Goal: Find specific page/section: Find specific page/section

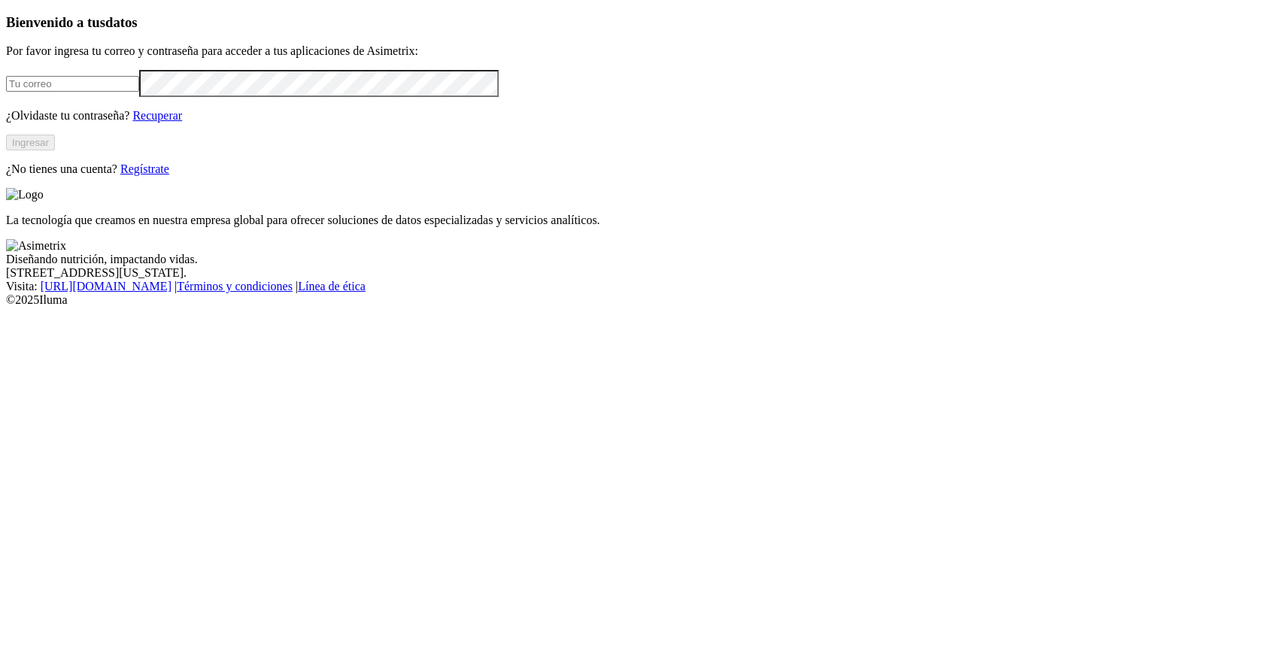
type input "[PERSON_NAME][EMAIL_ADDRESS][PERSON_NAME][DOMAIN_NAME]"
click at [55, 150] on button "Ingresar" at bounding box center [30, 143] width 49 height 16
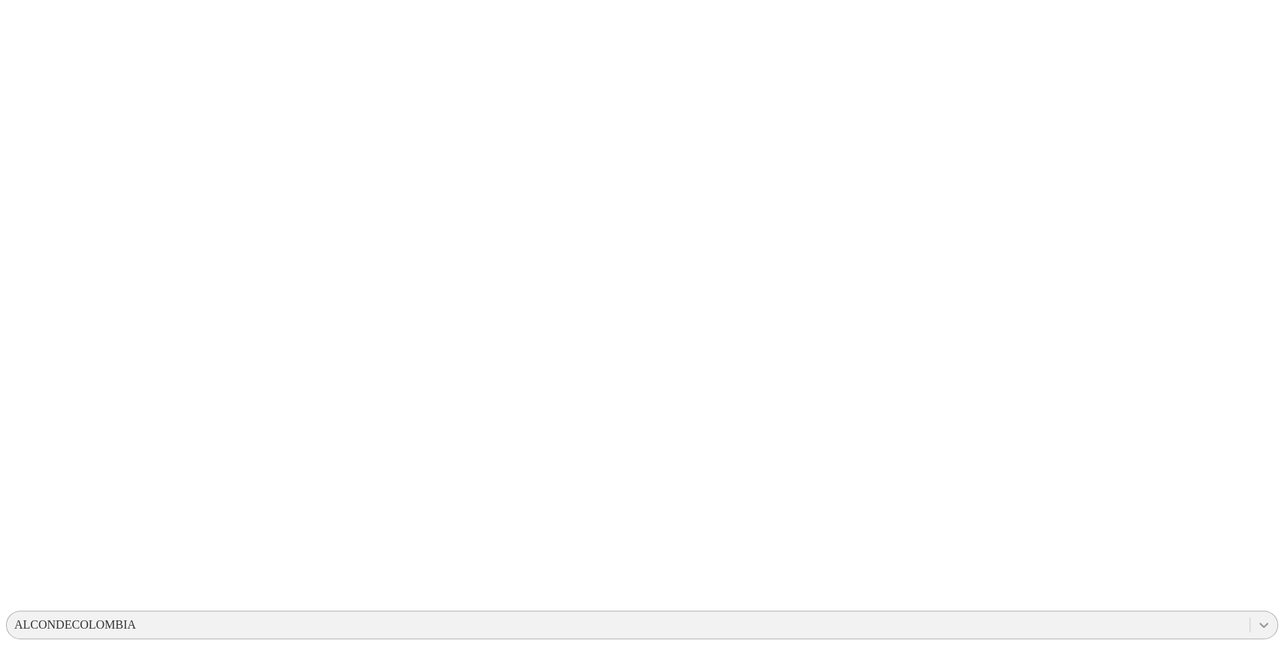
click at [1256, 617] on icon at bounding box center [1263, 624] width 15 height 15
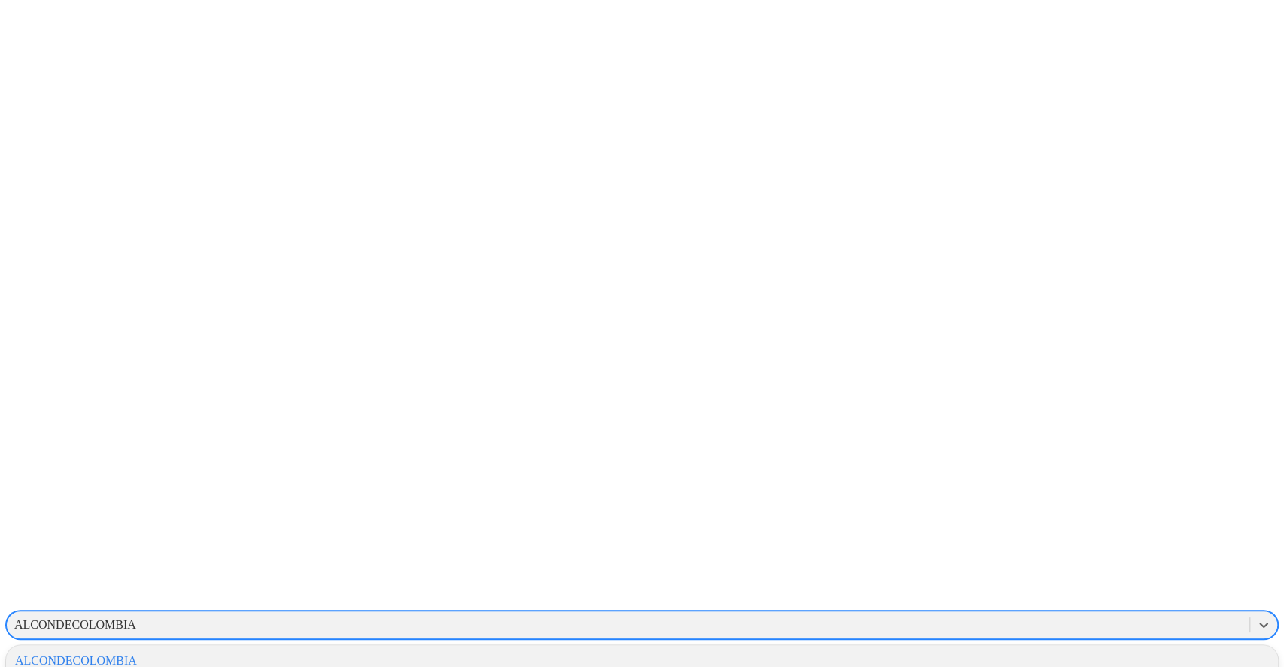
click at [1250, 611] on div at bounding box center [1263, 624] width 27 height 27
